Goal: Transaction & Acquisition: Purchase product/service

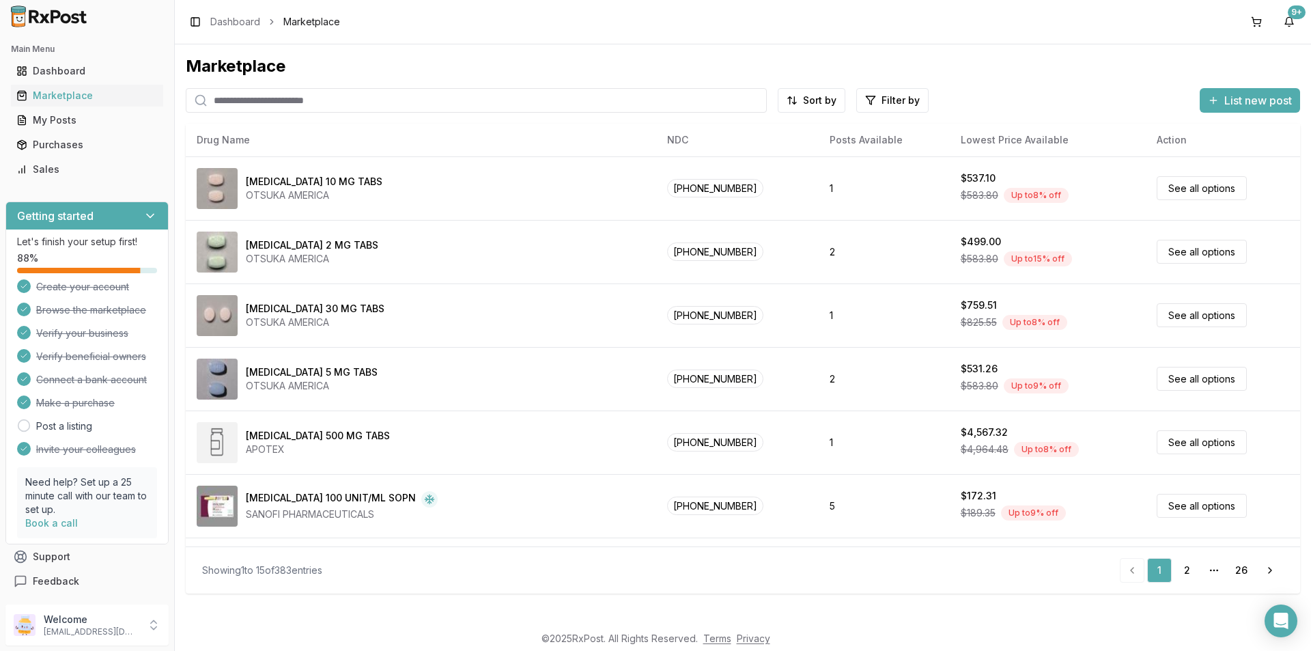
click at [232, 99] on input "search" at bounding box center [476, 100] width 581 height 25
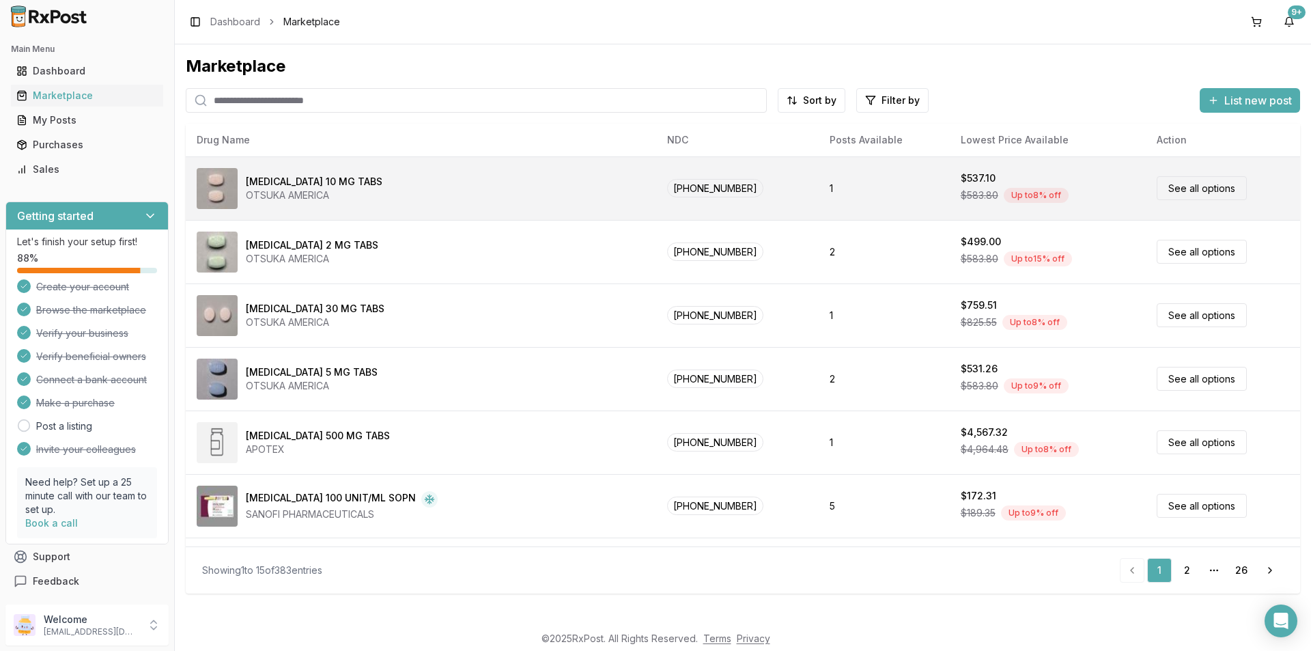
type input "********"
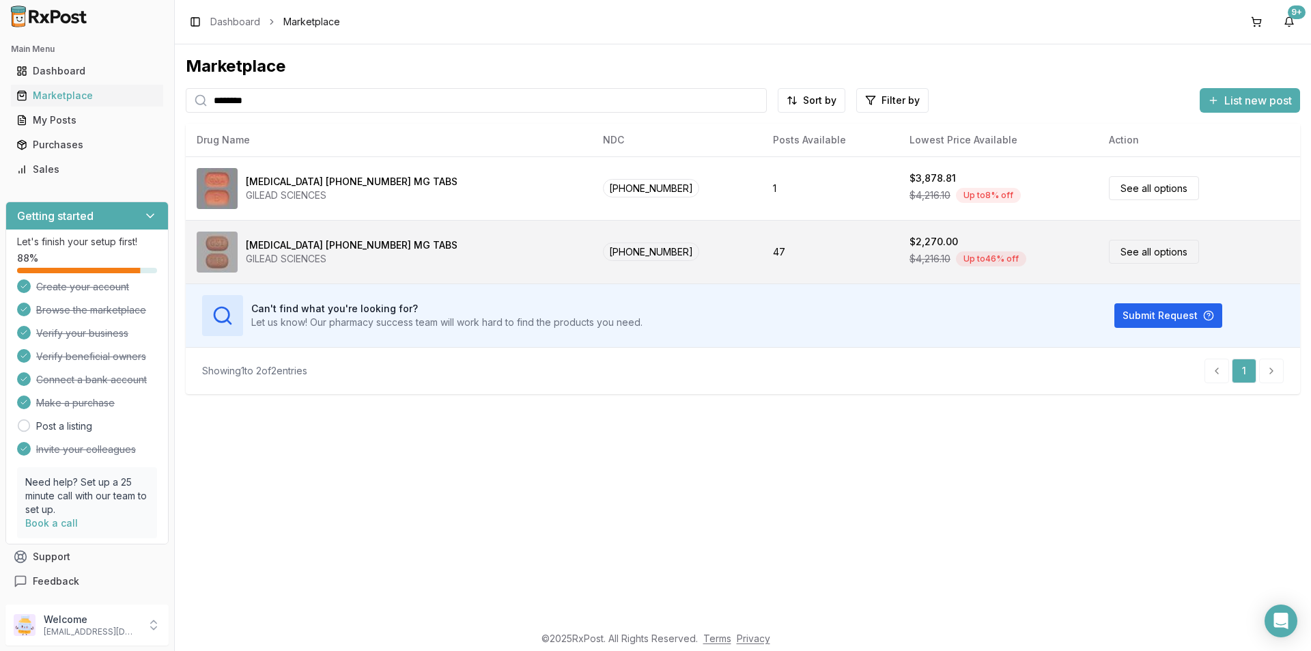
click at [1135, 258] on link "See all options" at bounding box center [1154, 252] width 90 height 24
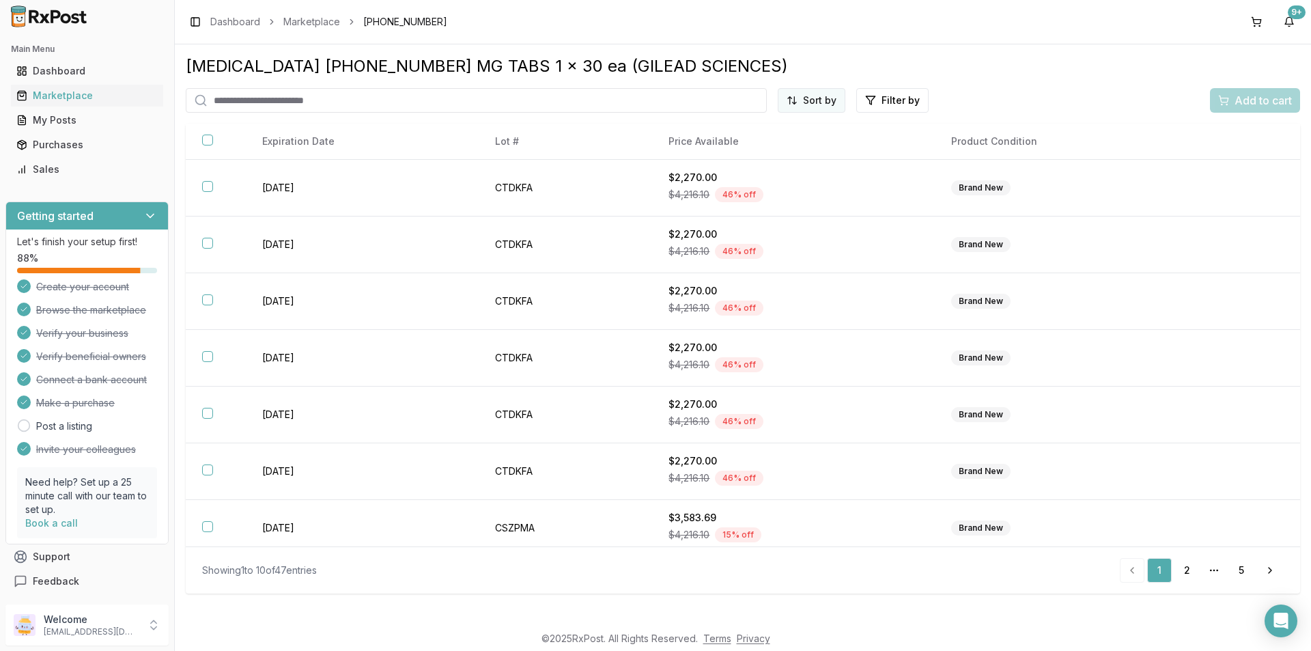
click at [831, 108] on html "Main Menu Dashboard Marketplace My Posts Purchases Sales Getting started Let's …" at bounding box center [655, 325] width 1311 height 651
click at [766, 154] on div "Price (Low to High)" at bounding box center [779, 152] width 130 height 22
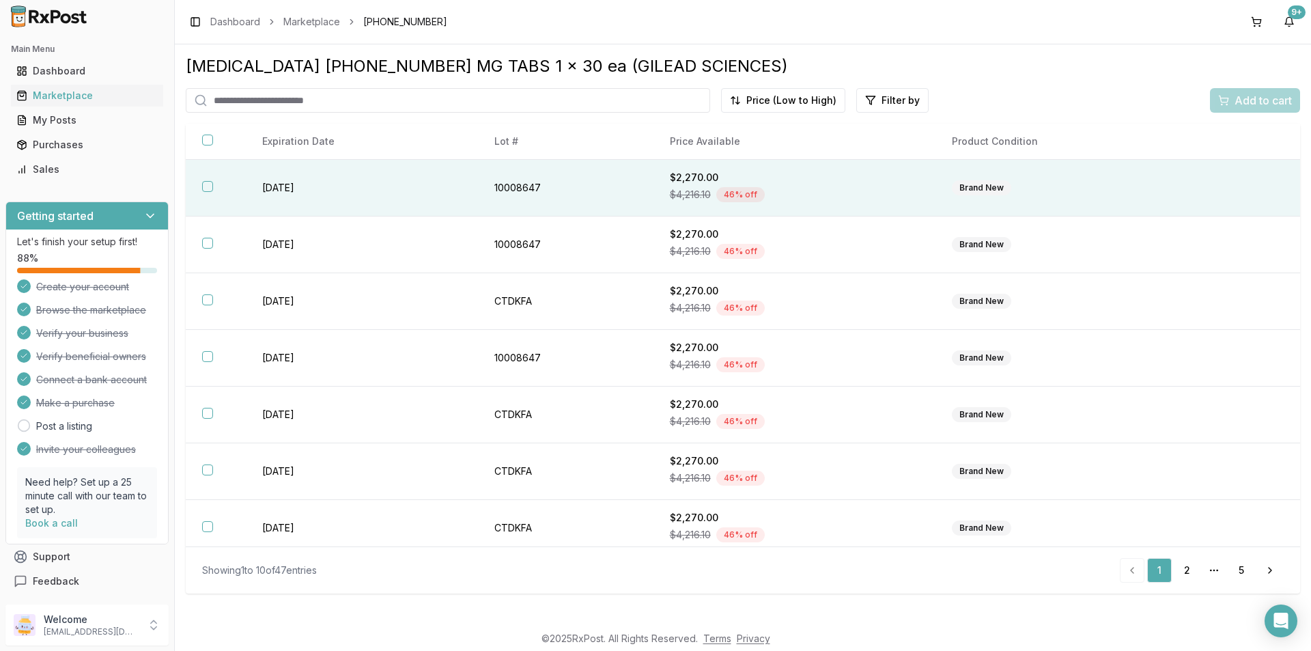
click at [204, 187] on button "button" at bounding box center [207, 186] width 11 height 11
click at [1262, 100] on span "Add to cart" at bounding box center [1263, 100] width 57 height 16
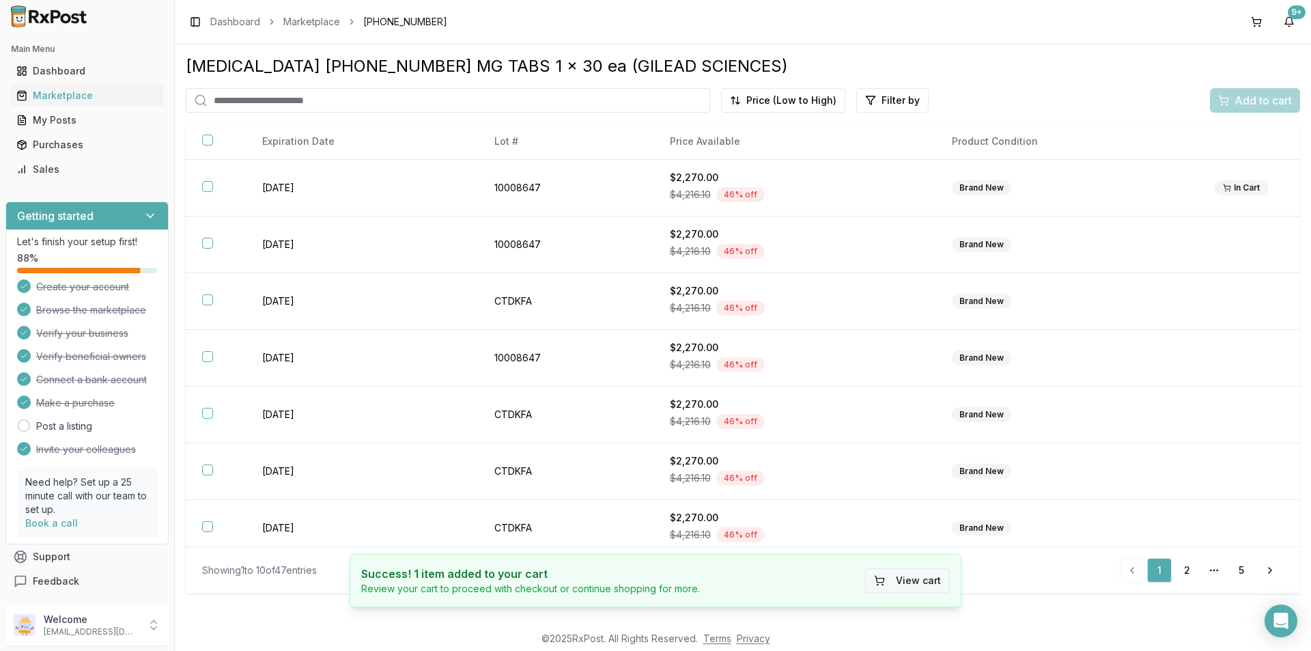
click at [937, 575] on button "View cart" at bounding box center [907, 580] width 85 height 25
click at [938, 581] on button "View cart" at bounding box center [907, 580] width 85 height 25
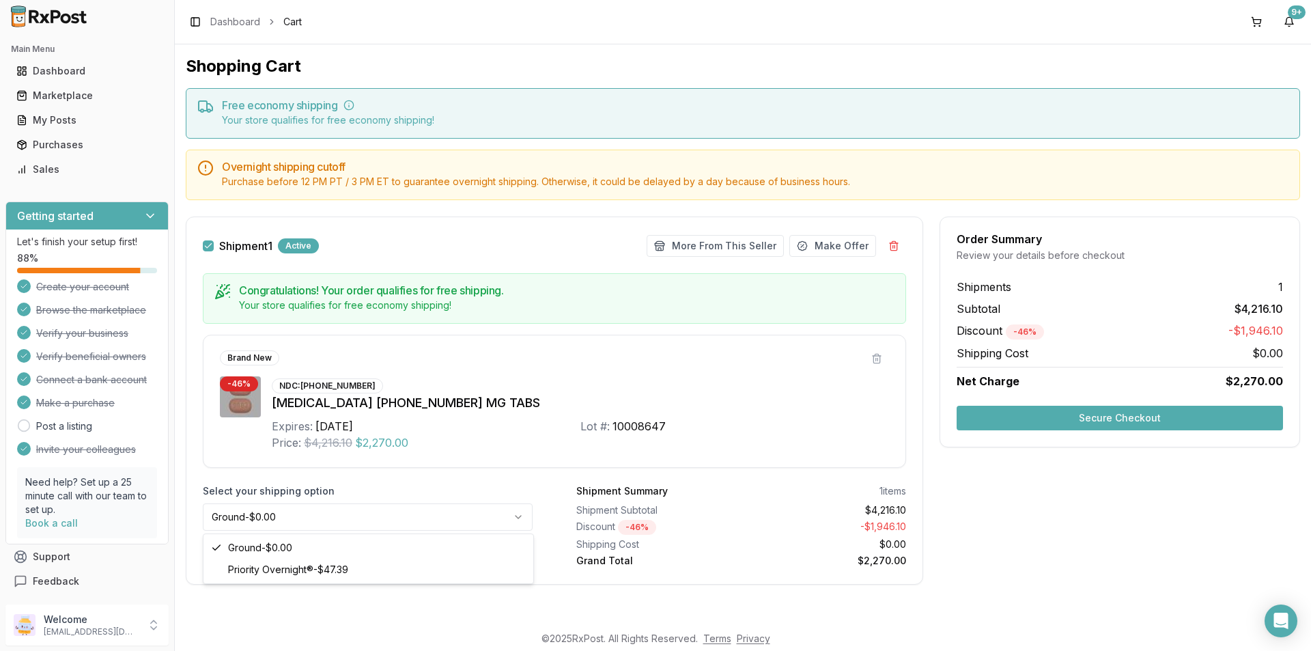
click at [518, 516] on html "Main Menu Dashboard Marketplace My Posts Purchases Sales Getting started Let's …" at bounding box center [655, 325] width 1311 height 651
click at [1231, 408] on button "Secure Checkout" at bounding box center [1120, 418] width 326 height 25
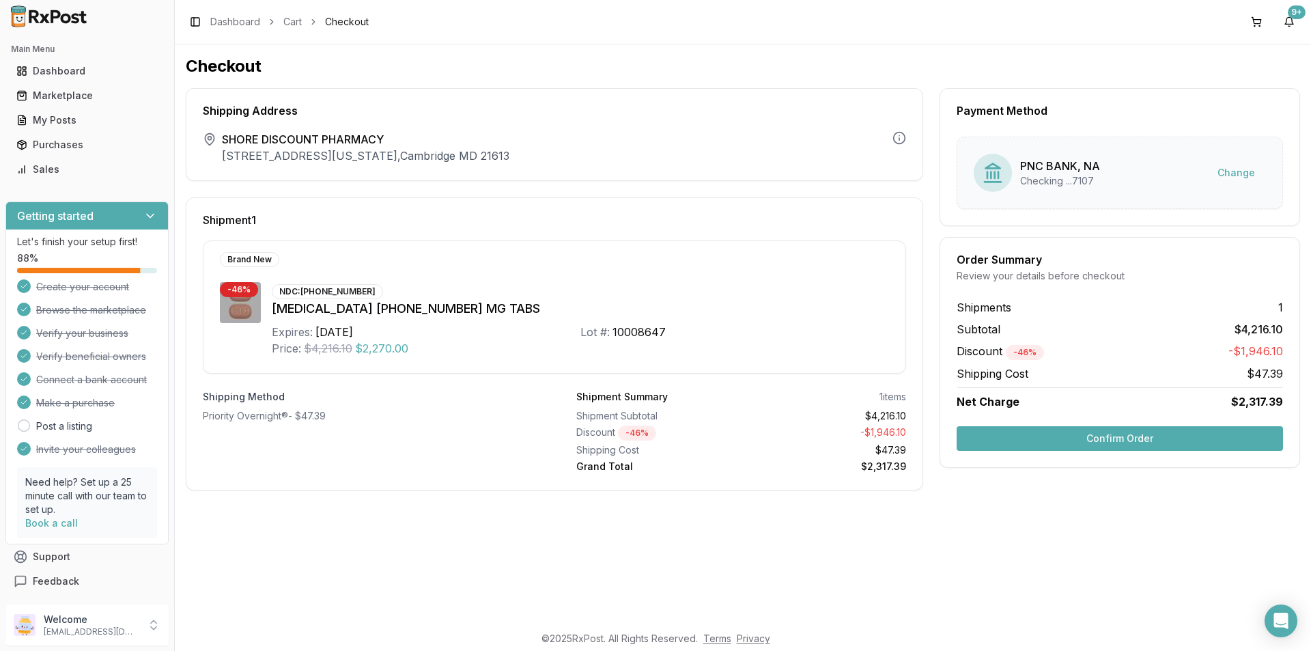
click at [1175, 435] on button "Confirm Order" at bounding box center [1120, 438] width 326 height 25
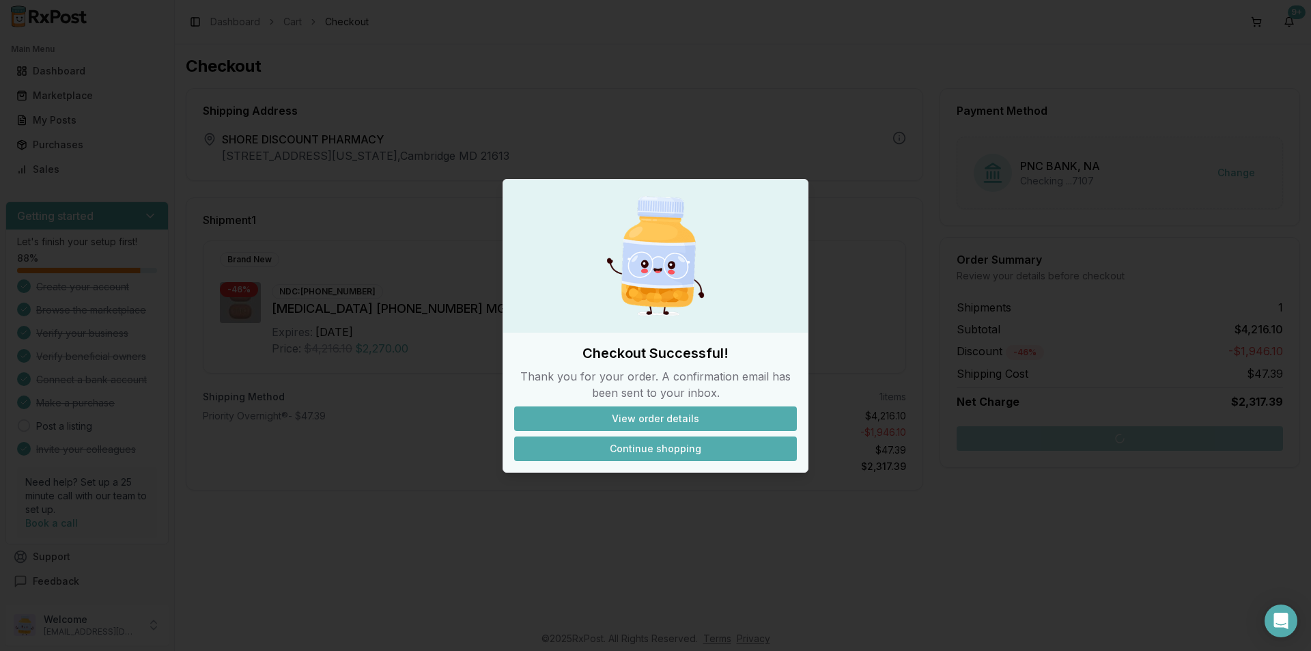
click at [654, 447] on button "Continue shopping" at bounding box center [655, 448] width 283 height 25
